Goal: Register for event/course

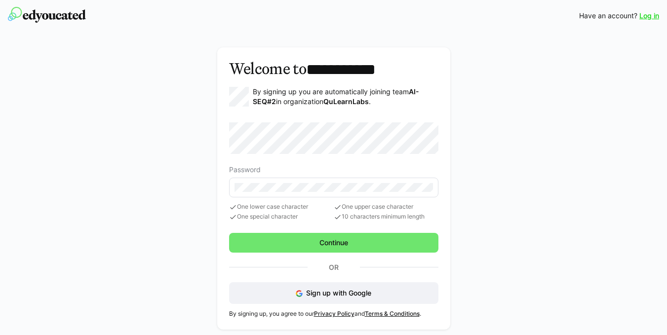
scroll to position [0, 0]
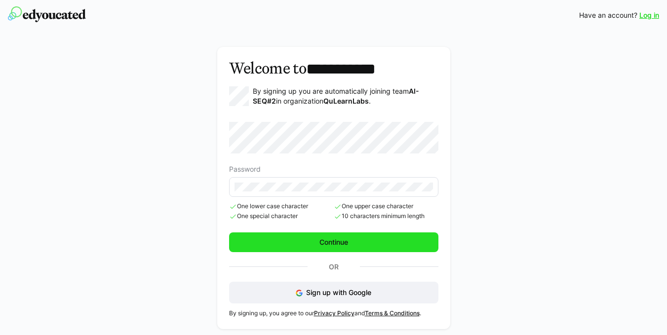
click at [345, 241] on span "Continue" at bounding box center [334, 242] width 32 height 10
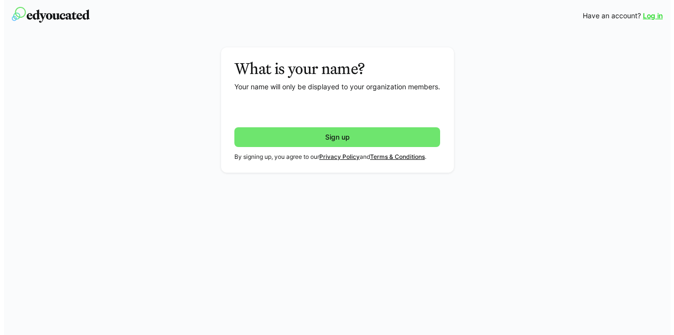
scroll to position [0, 0]
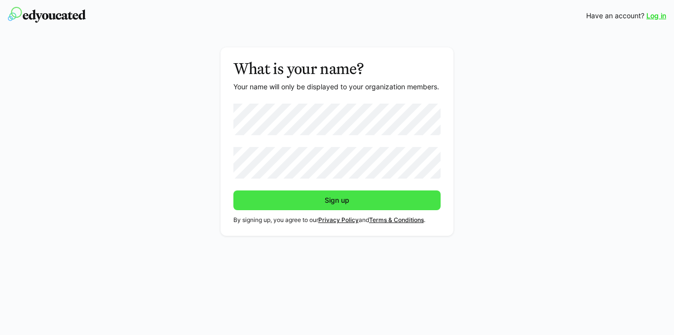
click at [353, 198] on span "Sign up" at bounding box center [337, 200] width 208 height 20
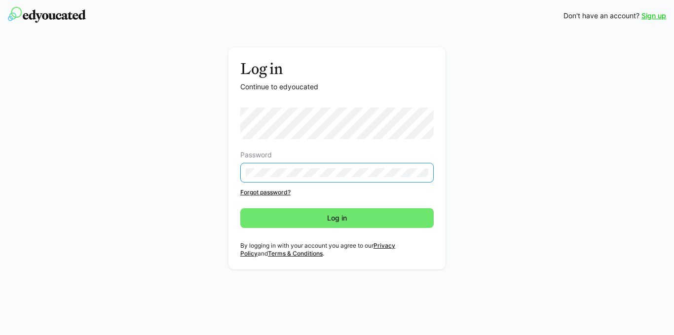
drag, startPoint x: 511, startPoint y: 122, endPoint x: 485, endPoint y: 129, distance: 26.1
click at [510, 122] on div "Log in Continue to edyoucated Password Forgot password? Log in By logging in wi…" at bounding box center [337, 160] width 556 height 227
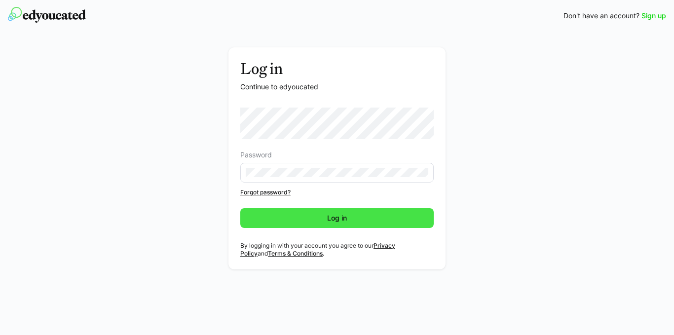
click at [332, 222] on span "Log in" at bounding box center [337, 218] width 23 height 10
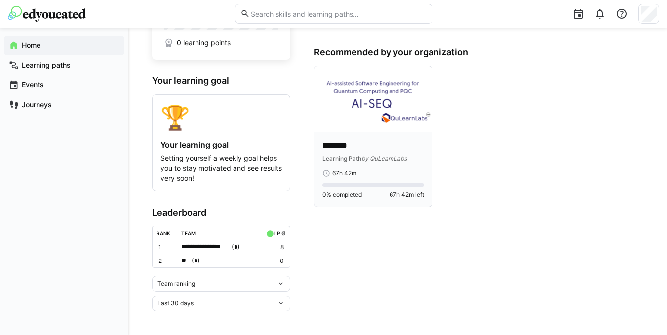
scroll to position [77, 0]
click at [378, 153] on div "Learning Path by QuLearnLabs" at bounding box center [373, 158] width 102 height 10
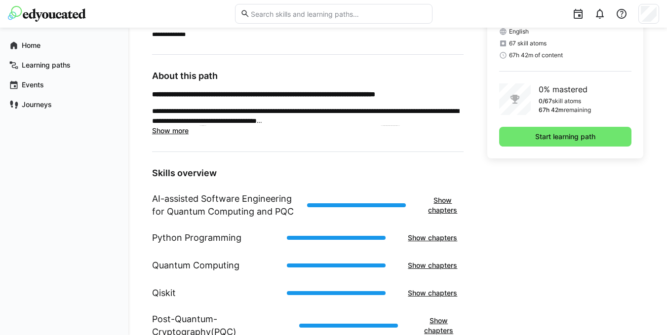
scroll to position [240, 0]
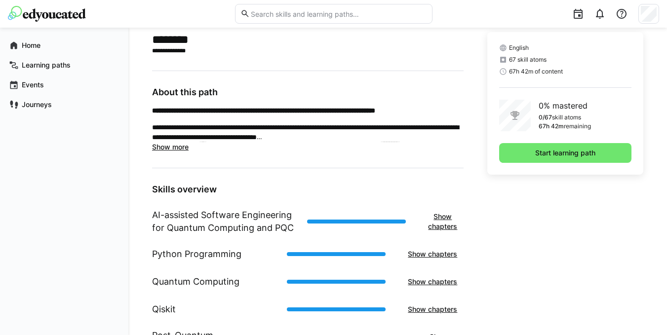
click at [177, 146] on span "Show more" at bounding box center [170, 147] width 37 height 8
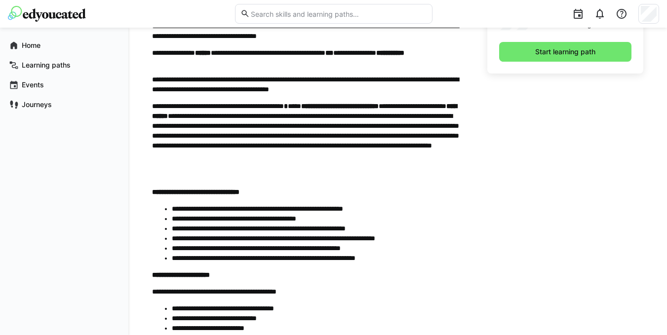
scroll to position [339, 0]
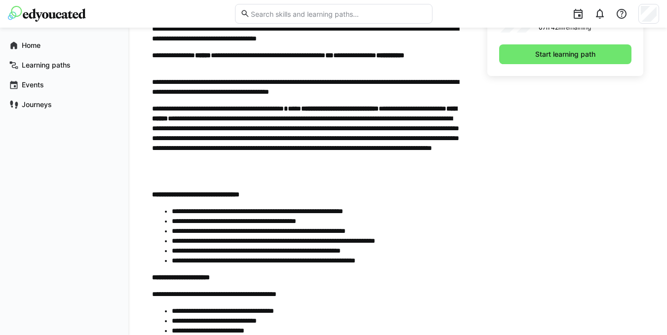
click at [391, 195] on div "**********" at bounding box center [307, 208] width 311 height 402
click at [549, 180] on div "English 67 skill atoms 67h 42m of content 0% mastered 0/67 skill atoms 67h 42m …" at bounding box center [565, 280] width 156 height 694
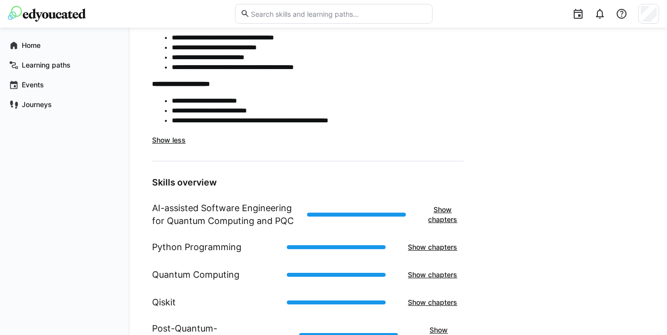
scroll to position [662, 0]
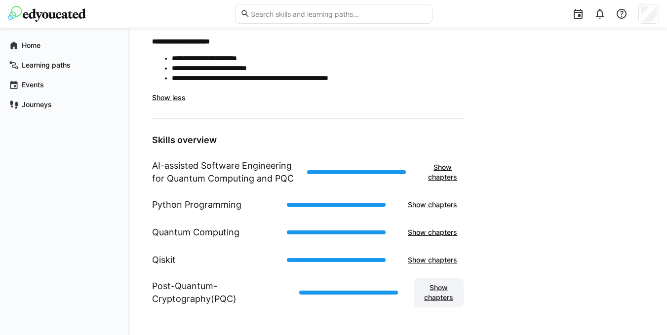
click at [431, 291] on span "Show chapters" at bounding box center [438, 293] width 40 height 20
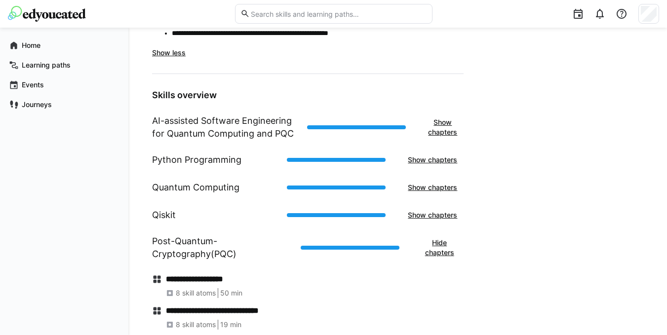
scroll to position [788, 0]
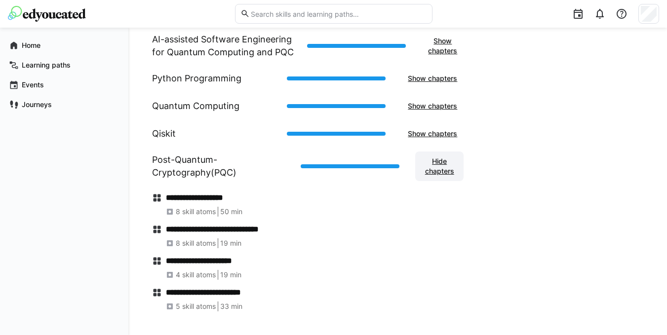
click at [431, 165] on span "Hide chapters" at bounding box center [439, 166] width 38 height 20
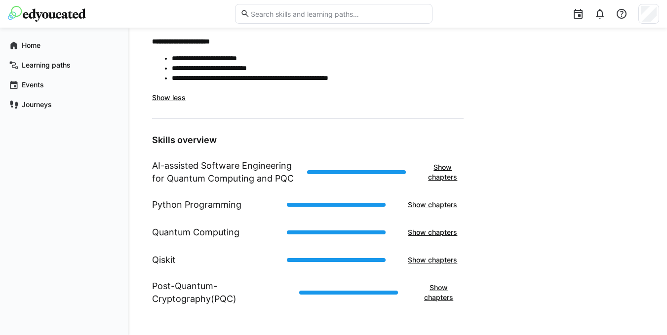
scroll to position [662, 0]
click at [435, 169] on span "Show chapters" at bounding box center [442, 172] width 32 height 20
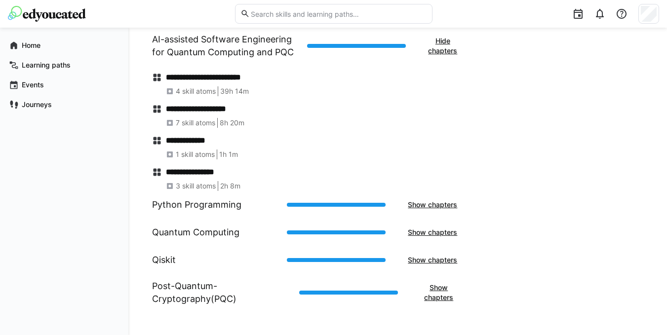
scroll to position [788, 0]
click at [438, 46] on span "Hide chapters" at bounding box center [442, 46] width 32 height 20
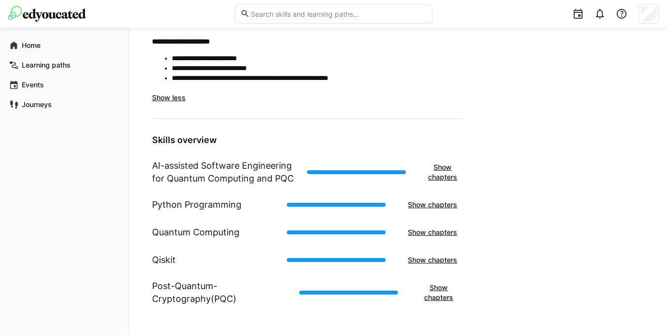
scroll to position [662, 0]
click at [204, 209] on h1 "Python Programming" at bounding box center [196, 204] width 89 height 13
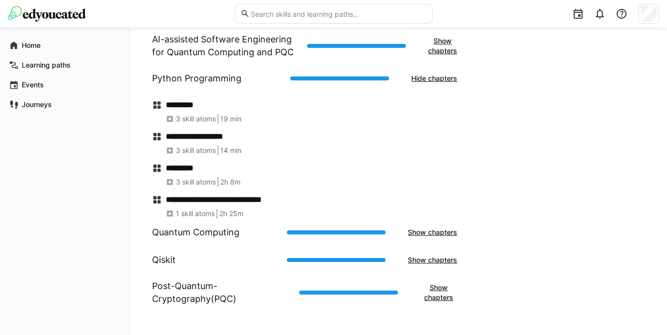
scroll to position [788, 0]
click at [429, 74] on span "Hide chapters" at bounding box center [433, 79] width 49 height 10
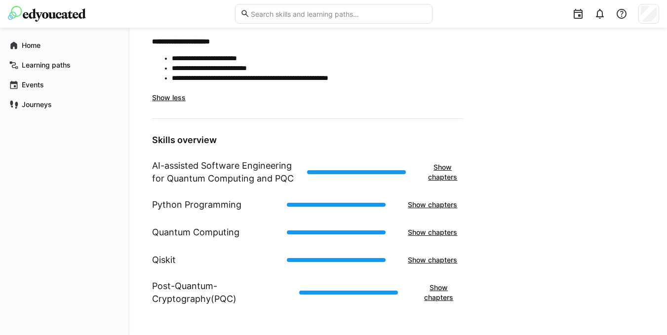
scroll to position [662, 0]
click at [195, 234] on h1 "Quantum Computing" at bounding box center [195, 232] width 87 height 13
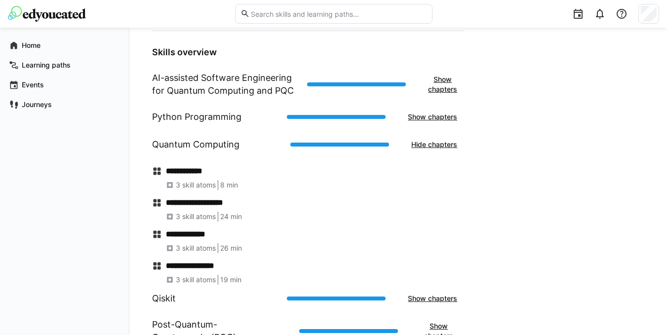
scroll to position [788, 0]
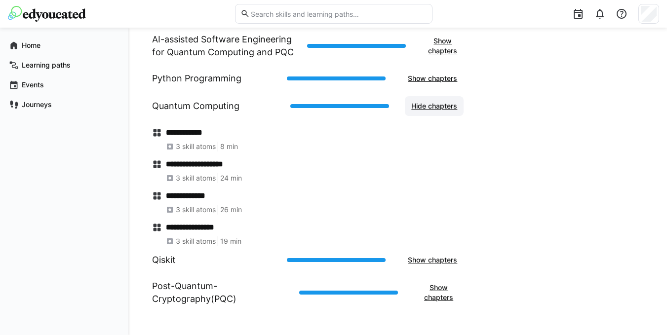
click at [430, 104] on span "Hide chapters" at bounding box center [433, 106] width 49 height 10
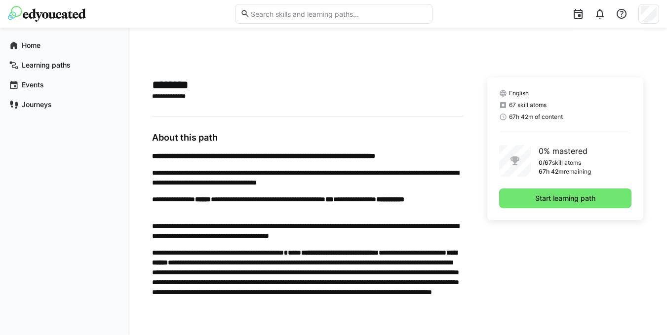
scroll to position [168, 0]
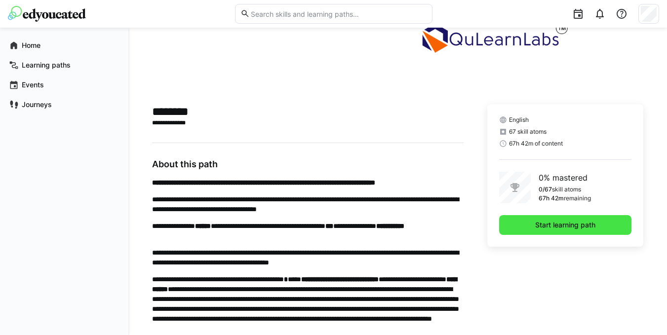
click at [552, 227] on span "Start learning path" at bounding box center [564, 225] width 63 height 10
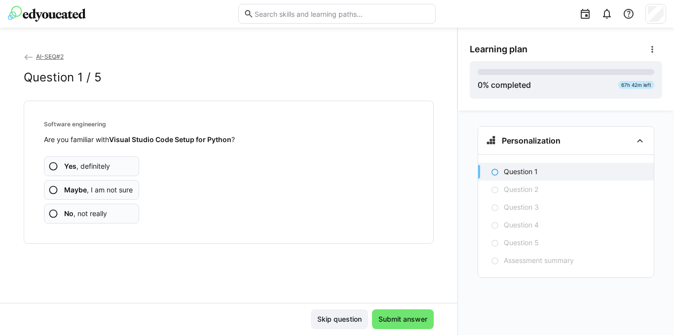
click at [55, 167] on eds-icon at bounding box center [53, 166] width 10 height 10
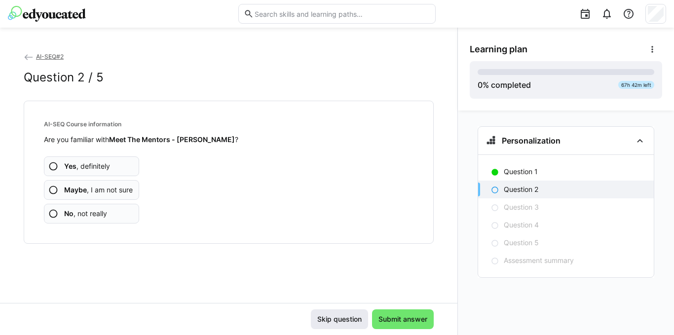
click at [339, 321] on span "Skip question" at bounding box center [339, 319] width 47 height 10
click at [523, 193] on p "Question 2" at bounding box center [521, 190] width 35 height 10
click at [54, 165] on eds-icon at bounding box center [53, 166] width 10 height 10
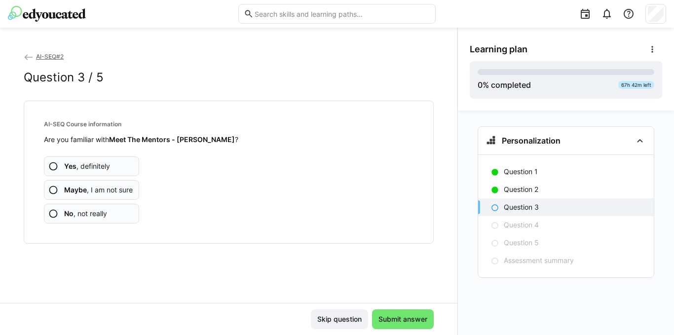
click at [52, 189] on eds-icon at bounding box center [53, 190] width 10 height 10
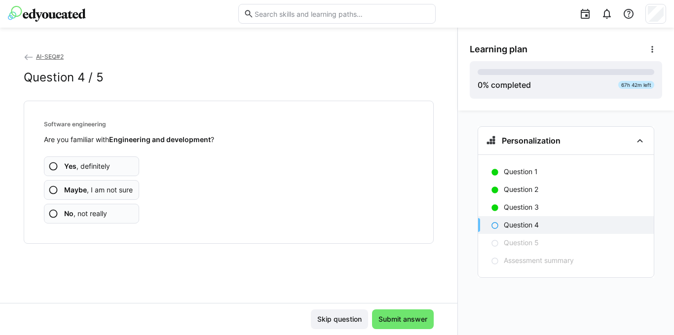
click at [56, 189] on eds-icon at bounding box center [53, 190] width 10 height 10
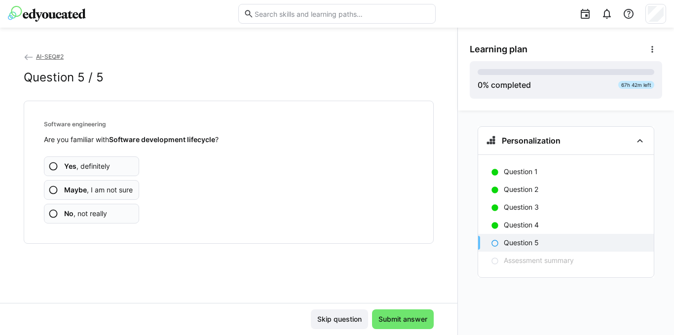
click at [51, 192] on eds-icon at bounding box center [53, 190] width 10 height 10
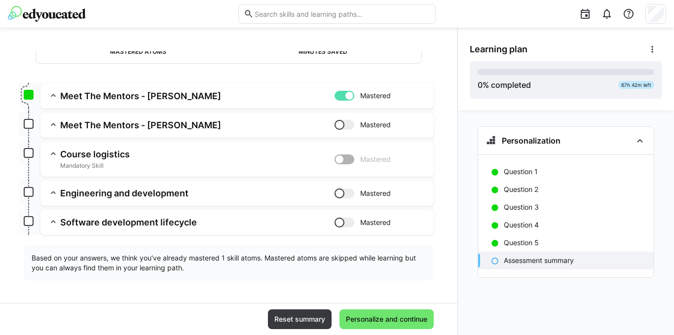
scroll to position [107, 0]
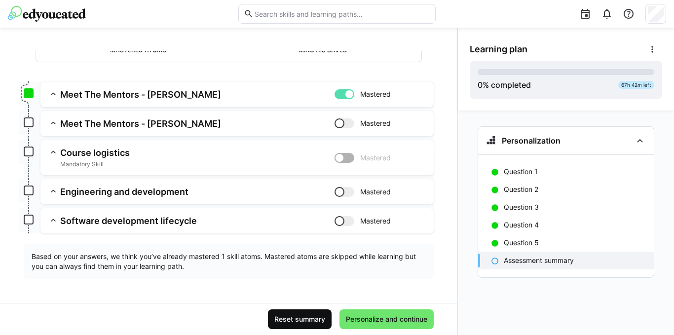
click at [293, 318] on span "Reset summary" at bounding box center [300, 319] width 54 height 10
click at [283, 316] on span "Reset summary" at bounding box center [300, 319] width 54 height 10
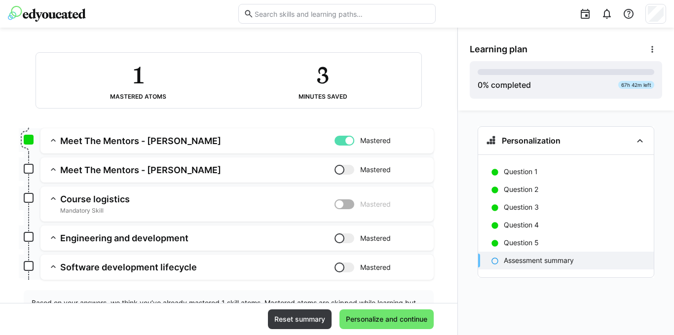
scroll to position [0, 0]
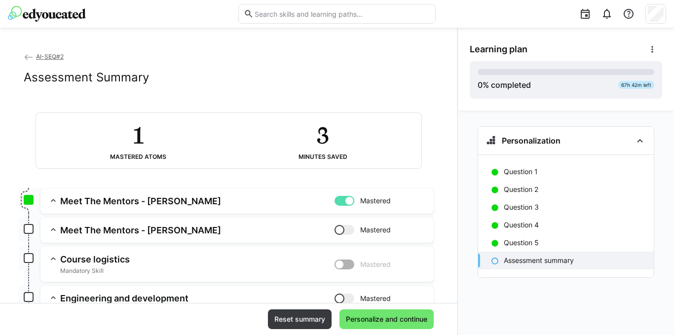
click at [136, 137] on h2 "1" at bounding box center [138, 135] width 10 height 29
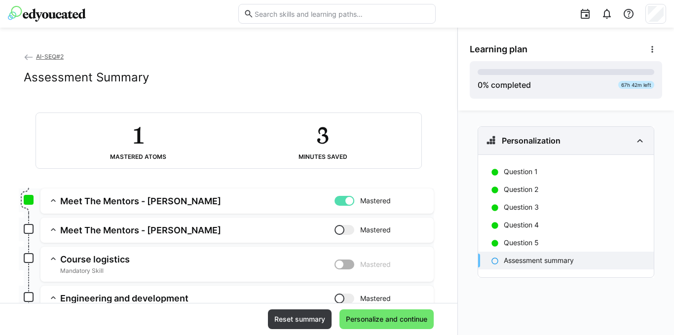
click at [555, 139] on h3 "Personalization" at bounding box center [531, 141] width 59 height 10
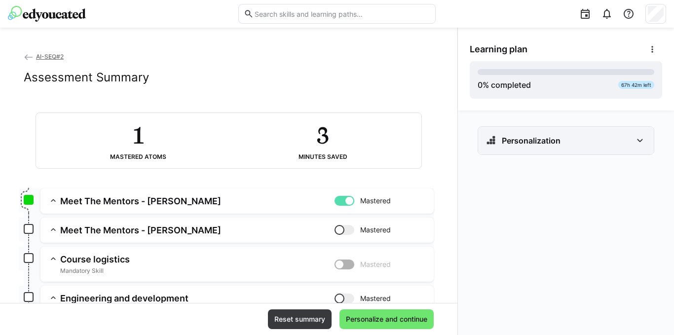
click at [555, 139] on h3 "Personalization" at bounding box center [531, 141] width 59 height 10
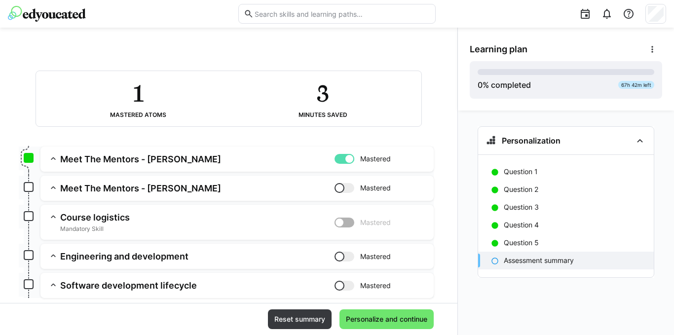
scroll to position [107, 0]
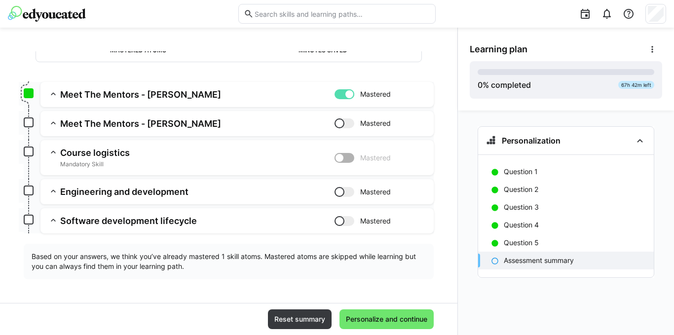
click at [55, 224] on eds-icon at bounding box center [53, 220] width 10 height 10
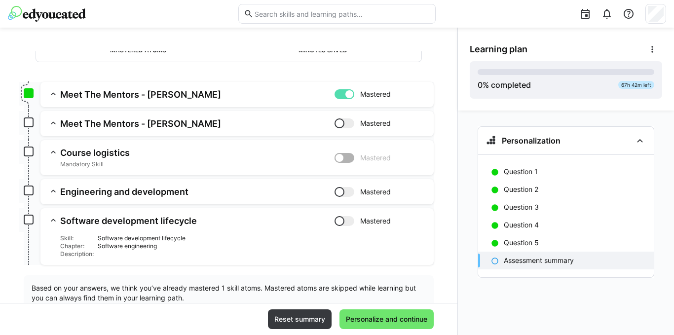
click at [55, 186] on eds-icon at bounding box center [53, 191] width 10 height 10
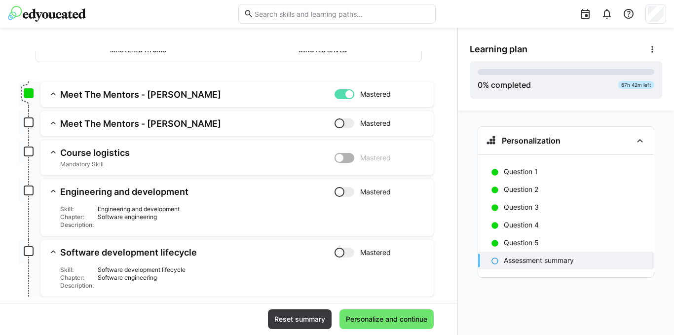
click at [55, 152] on eds-icon at bounding box center [53, 152] width 10 height 10
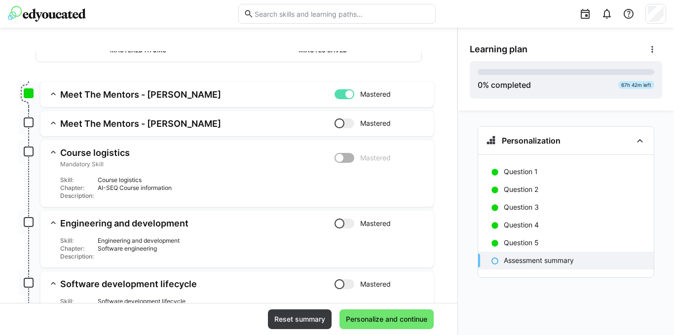
click at [56, 124] on eds-icon at bounding box center [53, 123] width 10 height 10
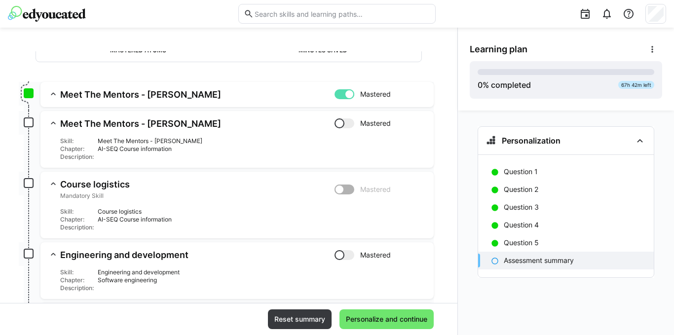
click at [26, 120] on app-box at bounding box center [29, 122] width 10 height 10
click at [56, 94] on eds-icon at bounding box center [53, 94] width 10 height 10
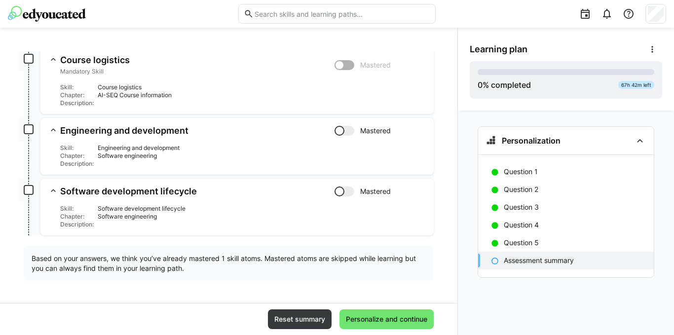
scroll to position [264, 0]
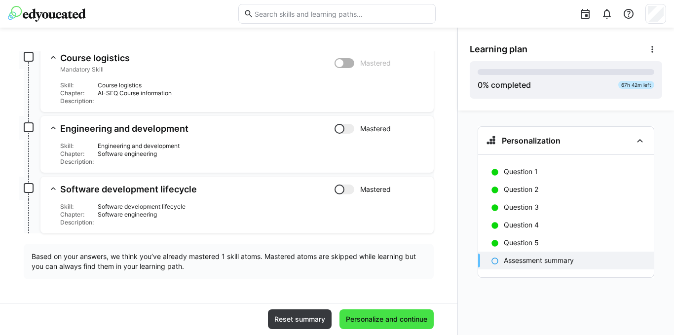
click at [382, 319] on span "Personalize and continue" at bounding box center [386, 319] width 84 height 10
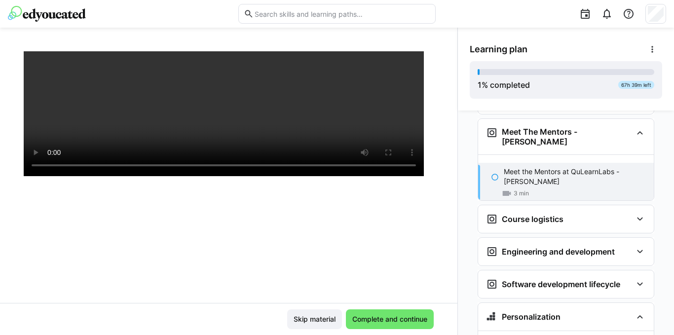
scroll to position [169, 0]
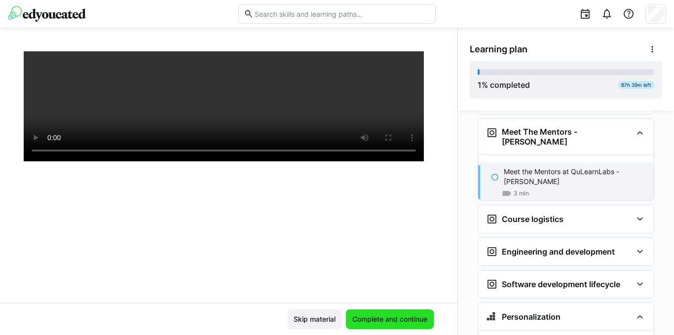
click at [403, 318] on span "Complete and continue" at bounding box center [390, 319] width 78 height 10
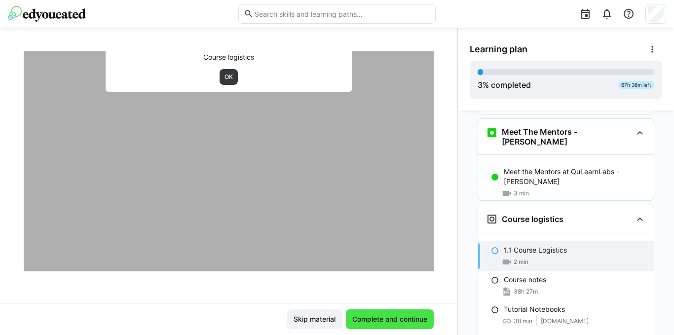
scroll to position [159, 0]
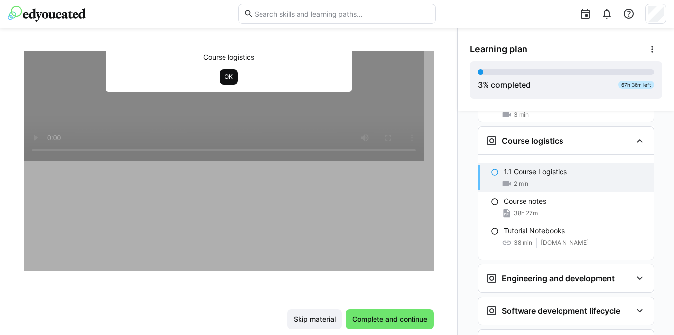
click at [225, 75] on span "OK" at bounding box center [228, 77] width 10 height 8
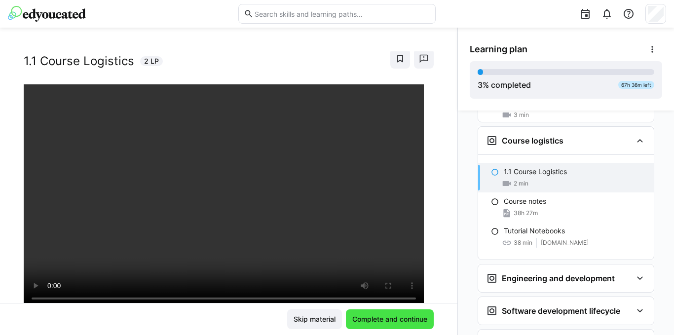
click at [381, 314] on span "Complete and continue" at bounding box center [390, 319] width 88 height 20
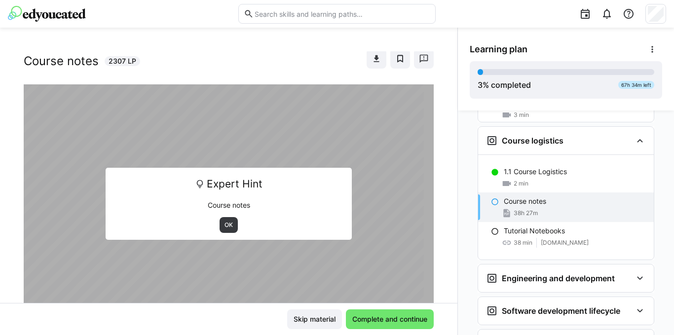
scroll to position [120, 0]
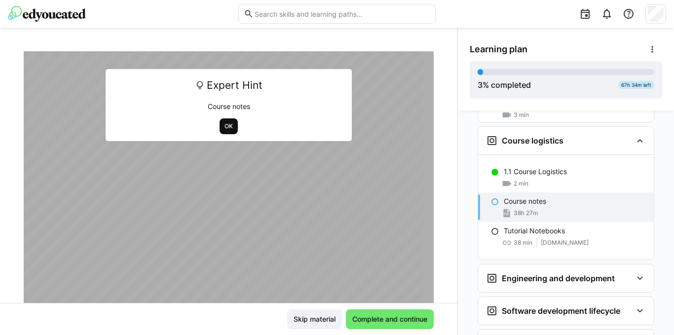
click at [229, 126] on span "OK" at bounding box center [228, 126] width 10 height 8
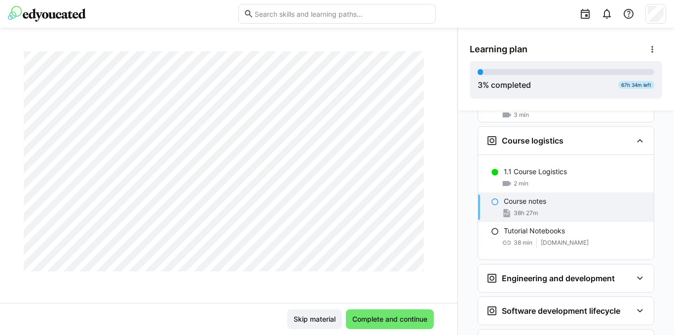
scroll to position [25116, 0]
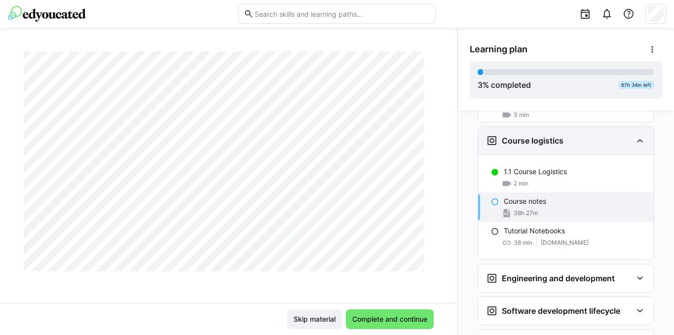
click at [634, 135] on eds-icon at bounding box center [640, 141] width 12 height 12
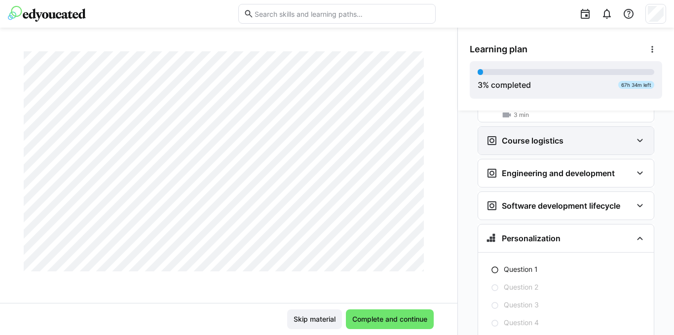
click at [634, 135] on eds-icon at bounding box center [640, 141] width 12 height 12
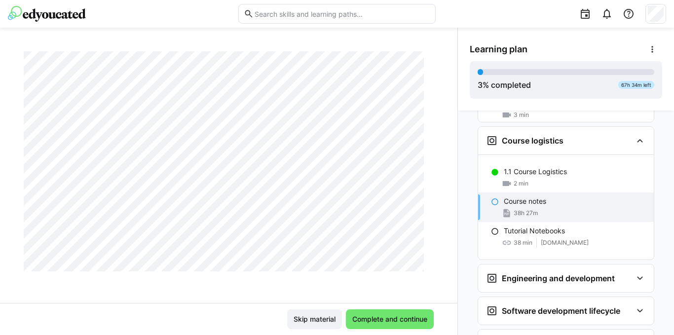
scroll to position [25412, 0]
click at [311, 321] on span "Skip material" at bounding box center [314, 319] width 45 height 10
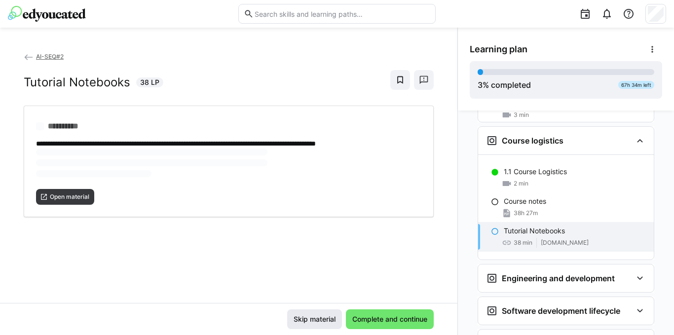
scroll to position [0, 0]
click at [80, 165] on span "Open material" at bounding box center [69, 164] width 41 height 8
